Goal: Navigation & Orientation: Understand site structure

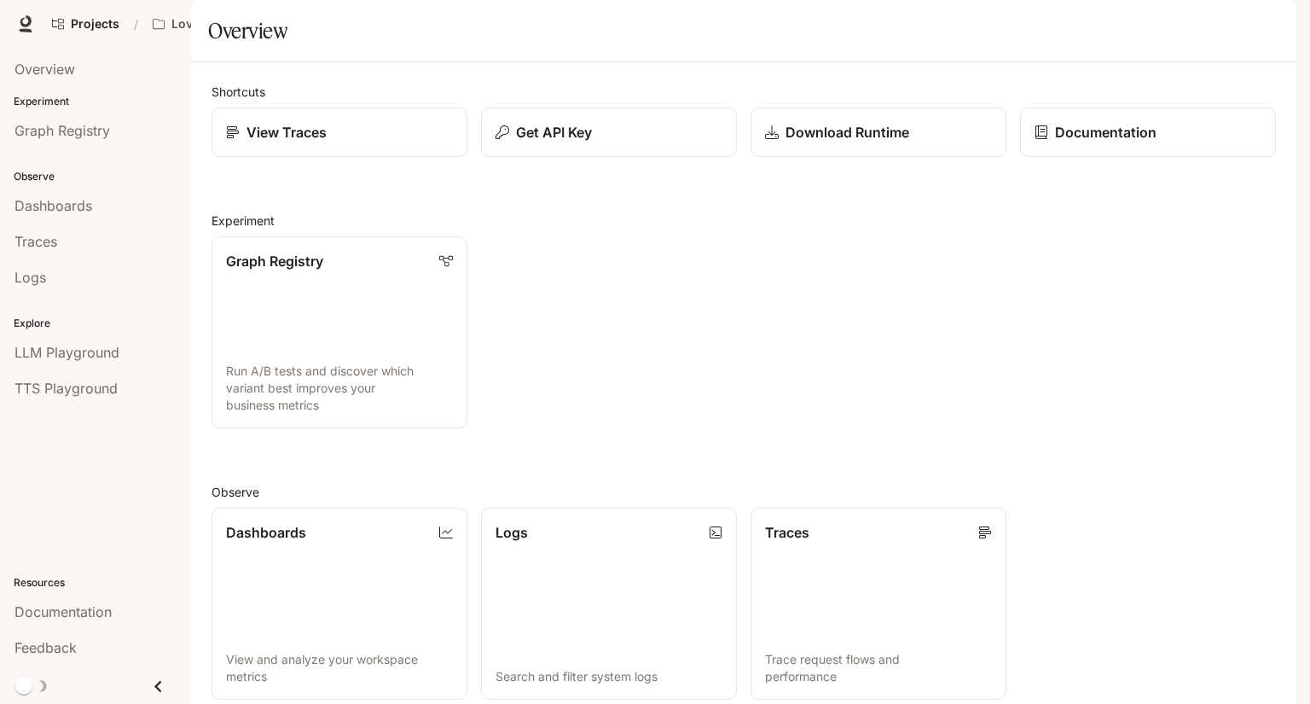
click at [952, 26] on span "Character Studio" at bounding box center [969, 24] width 95 height 21
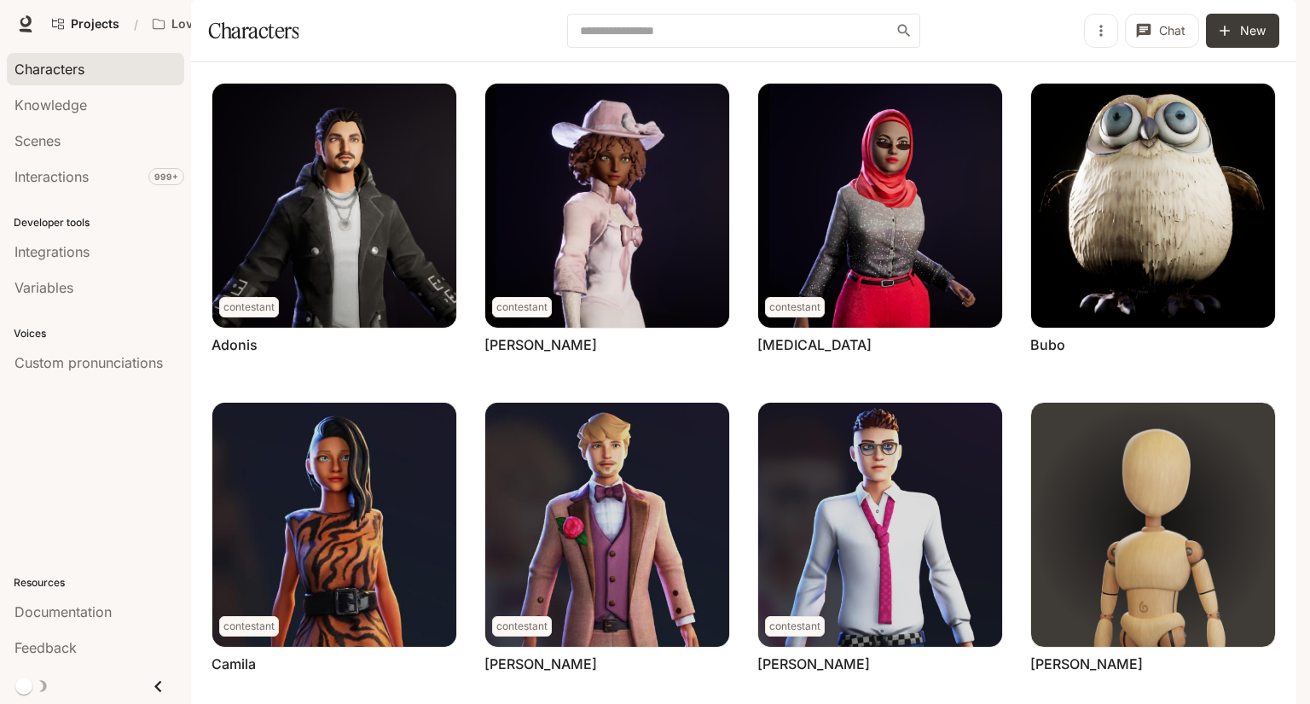
scroll to position [454, 0]
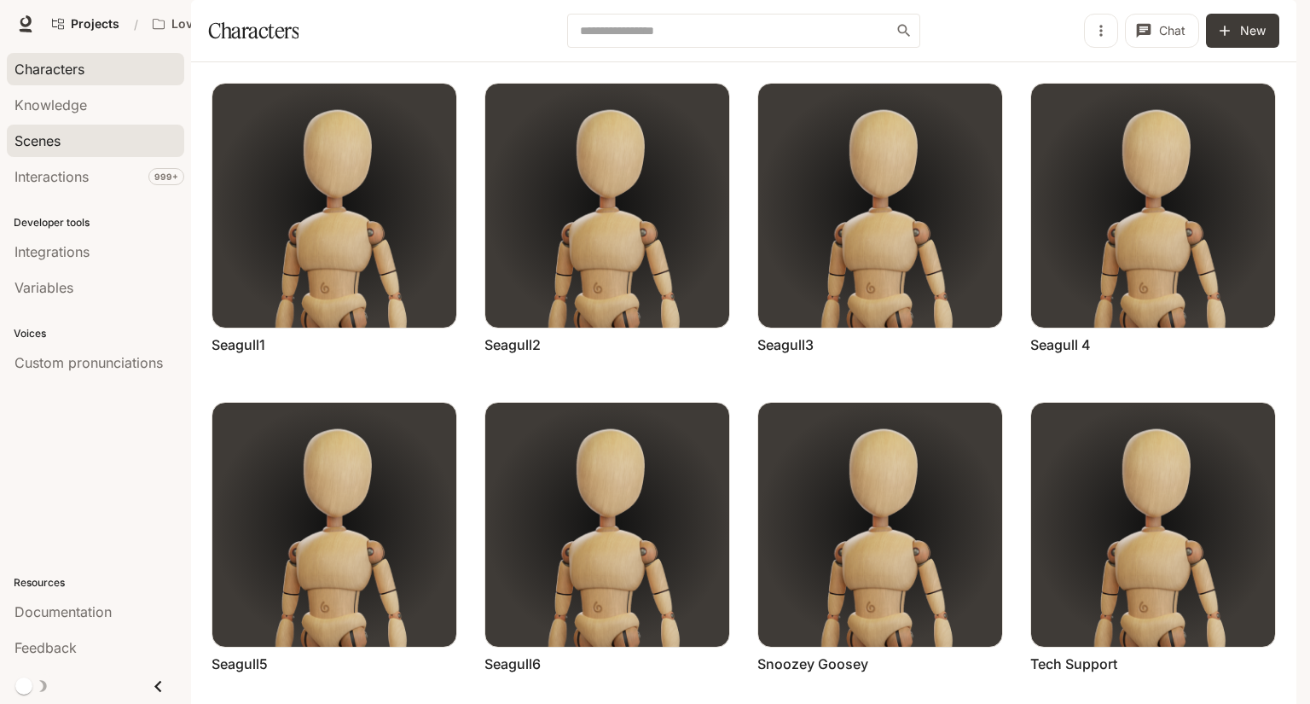
click at [130, 141] on div "Scenes" at bounding box center [96, 141] width 162 height 20
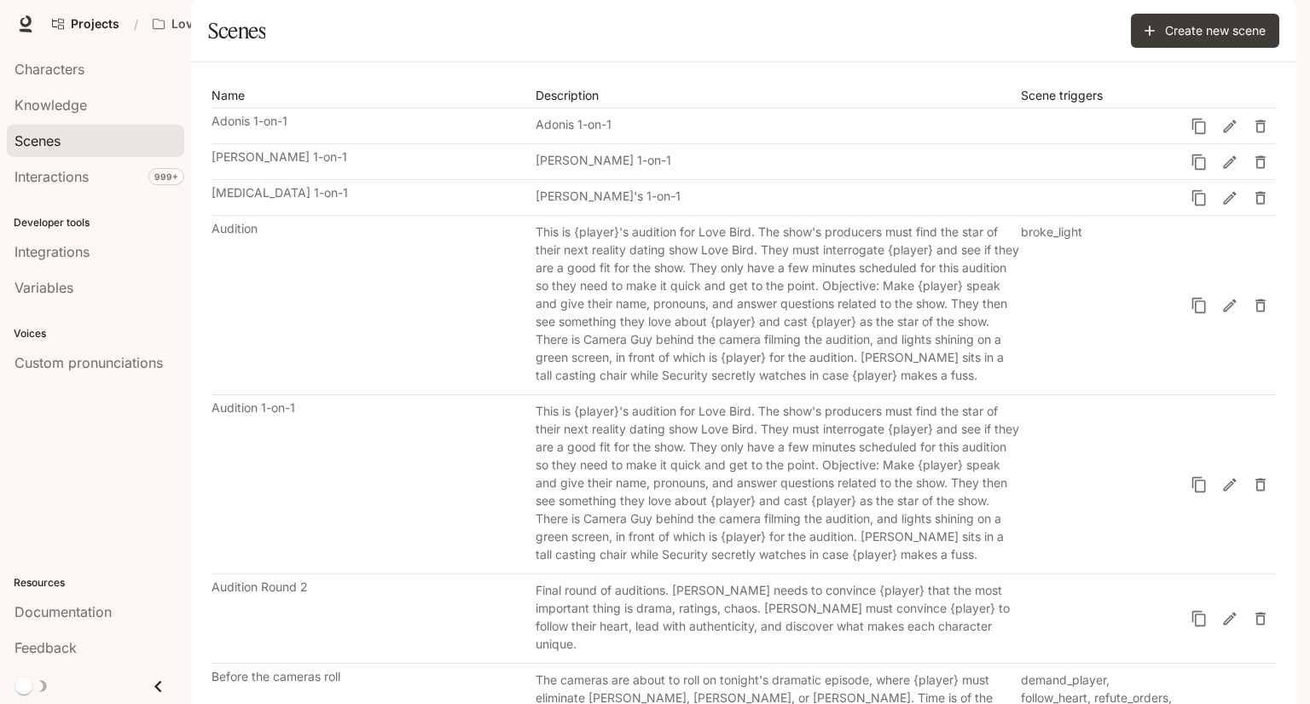
scroll to position [792, 0]
click at [146, 260] on link "Integrations" at bounding box center [95, 251] width 177 height 32
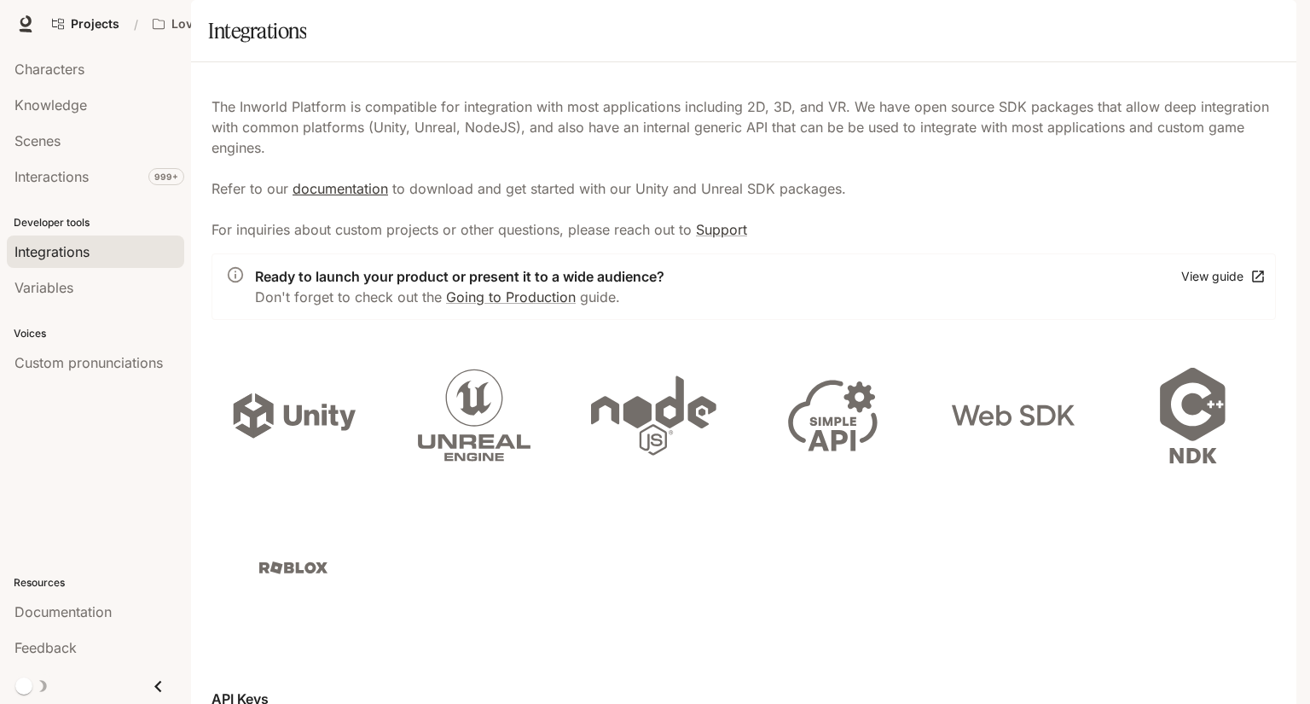
click at [360, 197] on link "documentation" at bounding box center [341, 188] width 96 height 17
click at [576, 151] on p "The Inworld Platform is compatible for integration with most applications inclu…" at bounding box center [744, 167] width 1064 height 143
